Goal: Task Accomplishment & Management: Manage account settings

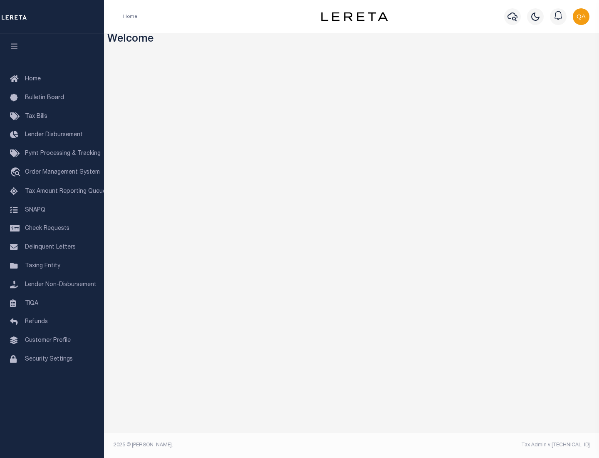
click at [52, 228] on span "Check Requests" at bounding box center [47, 228] width 45 height 6
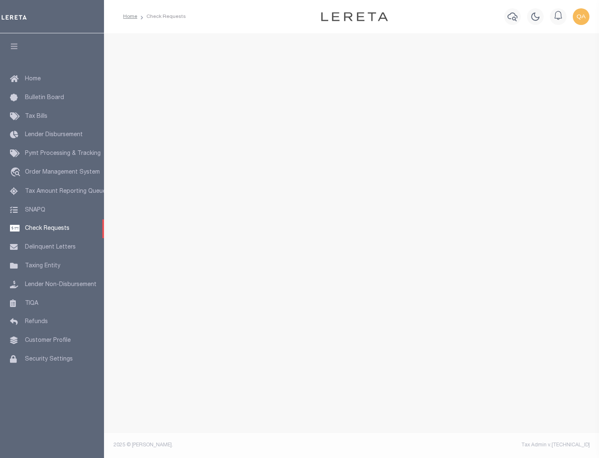
select select "50"
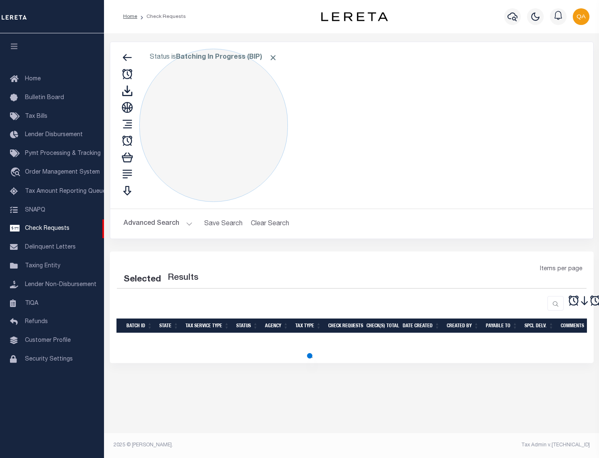
select select "50"
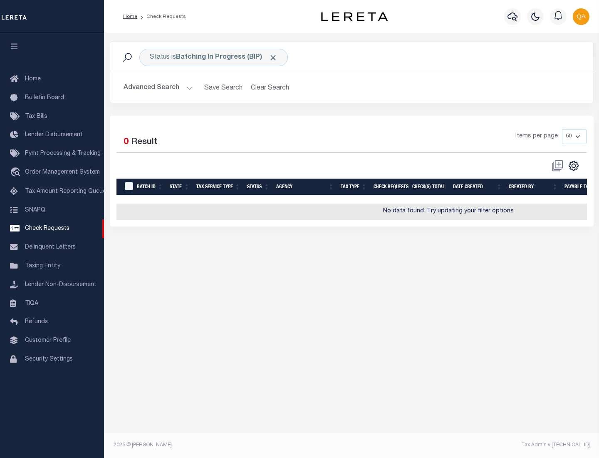
click at [273, 57] on span "Click to Remove" at bounding box center [273, 57] width 9 height 9
